Goal: Transaction & Acquisition: Purchase product/service

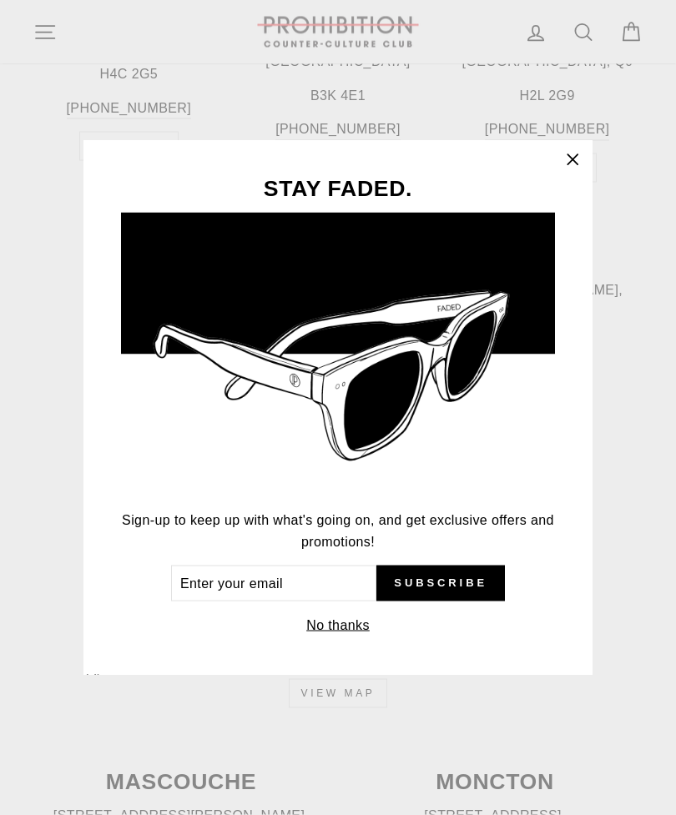
scroll to position [849, 0]
click at [336, 638] on button "No thanks" at bounding box center [337, 625] width 73 height 23
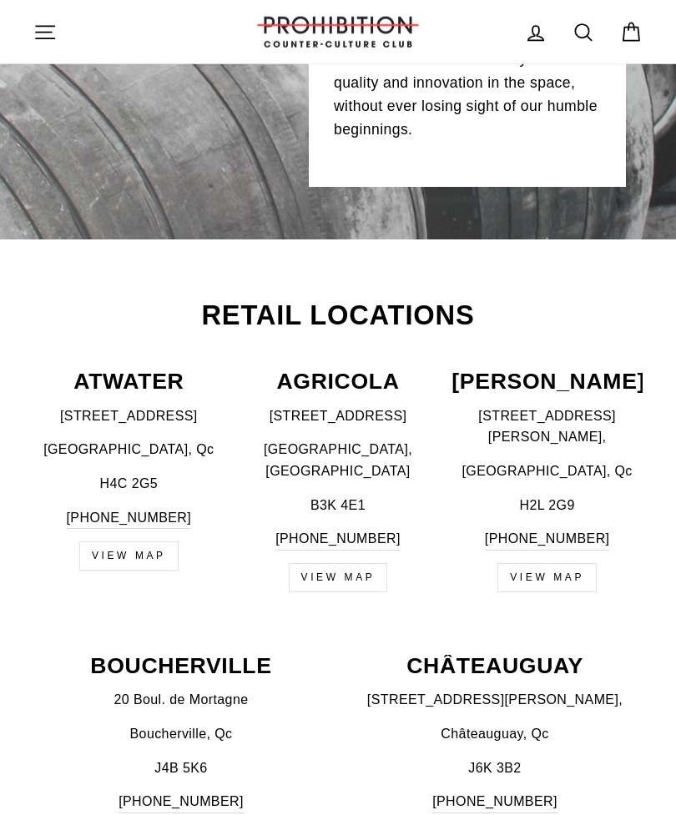
scroll to position [331, 0]
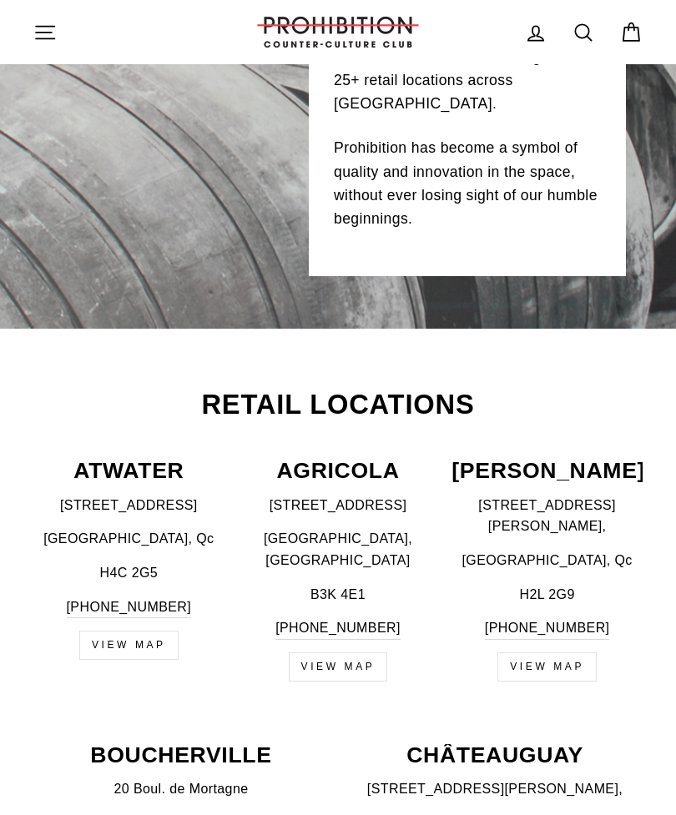
click at [48, 27] on icon "button" at bounding box center [44, 32] width 23 height 23
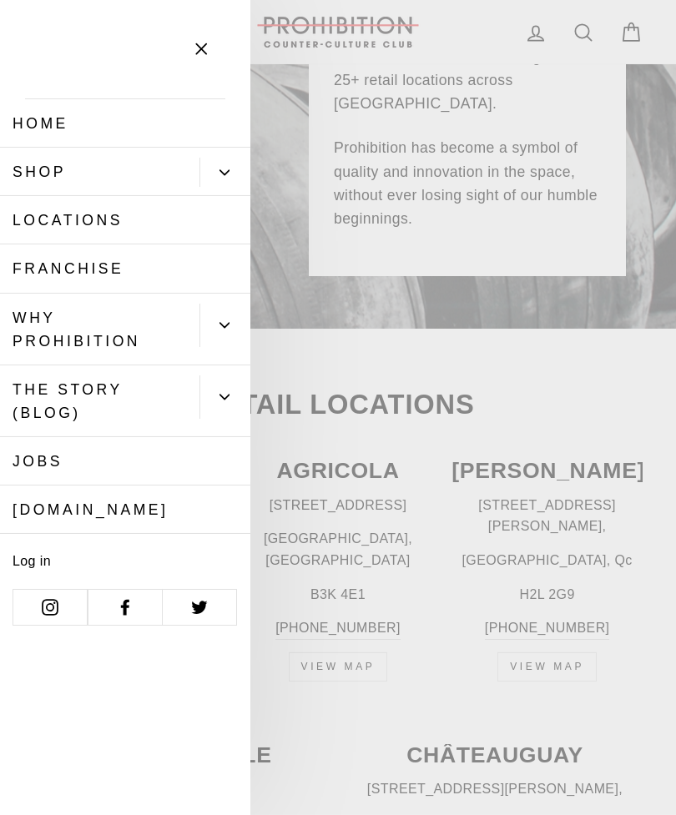
click at [129, 173] on link "Shop" at bounding box center [99, 172] width 199 height 48
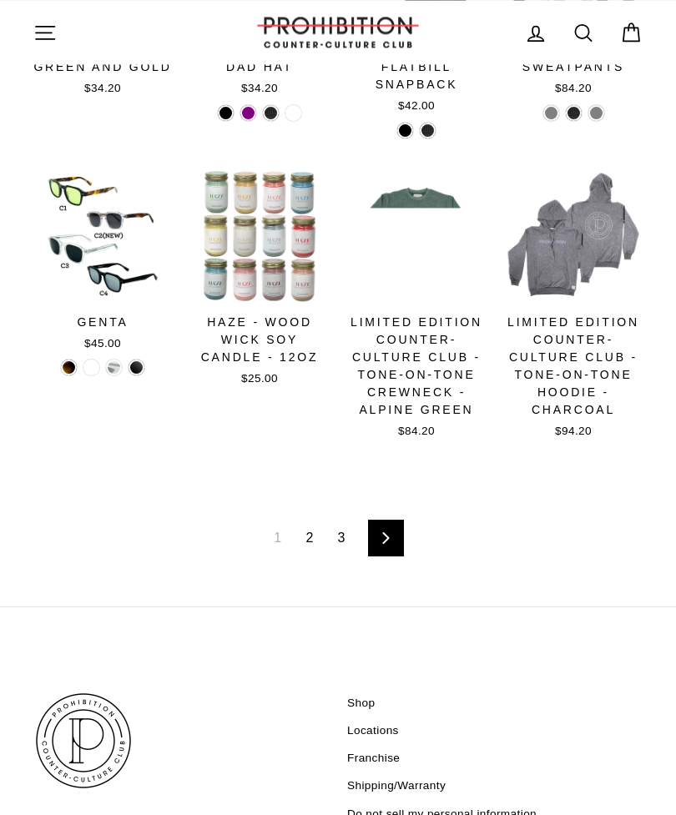
scroll to position [1830, 0]
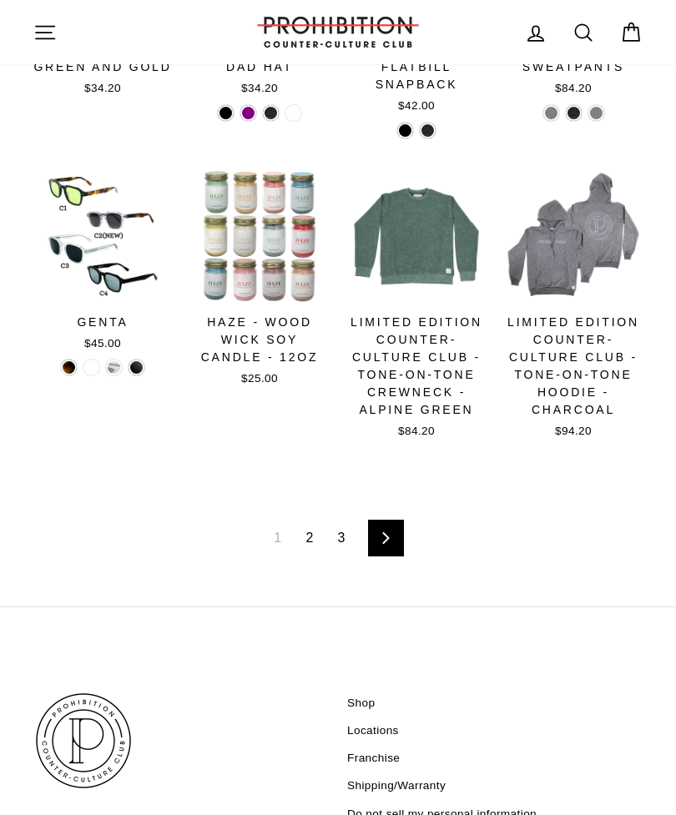
click at [394, 538] on link "Next" at bounding box center [386, 538] width 36 height 37
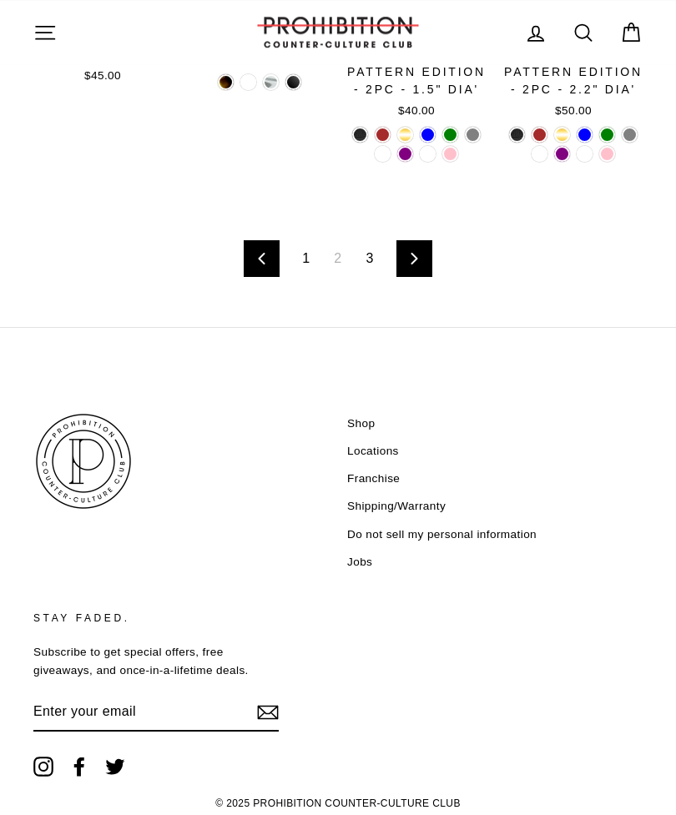
scroll to position [2111, 0]
click at [417, 277] on link "Next" at bounding box center [414, 258] width 36 height 37
